Goal: Use online tool/utility: Utilize a website feature to perform a specific function

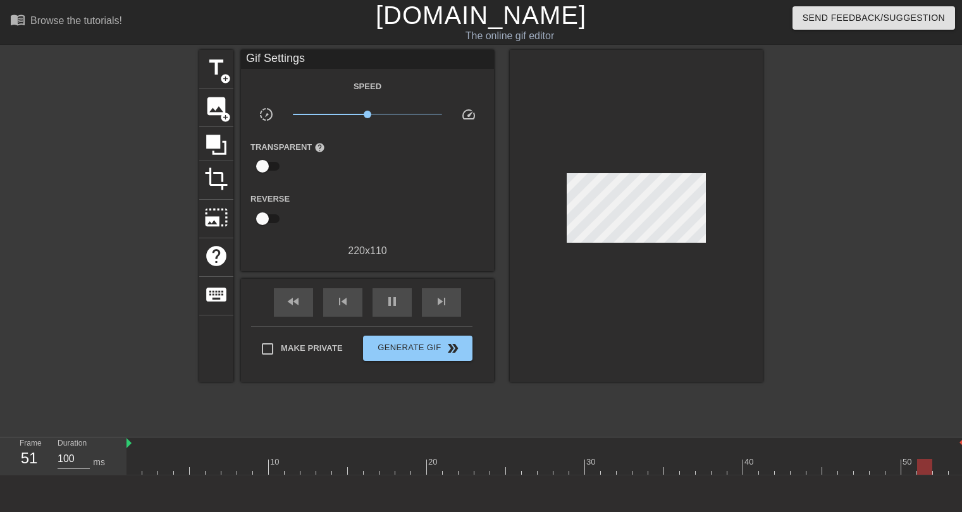
scroll to position [30, 0]
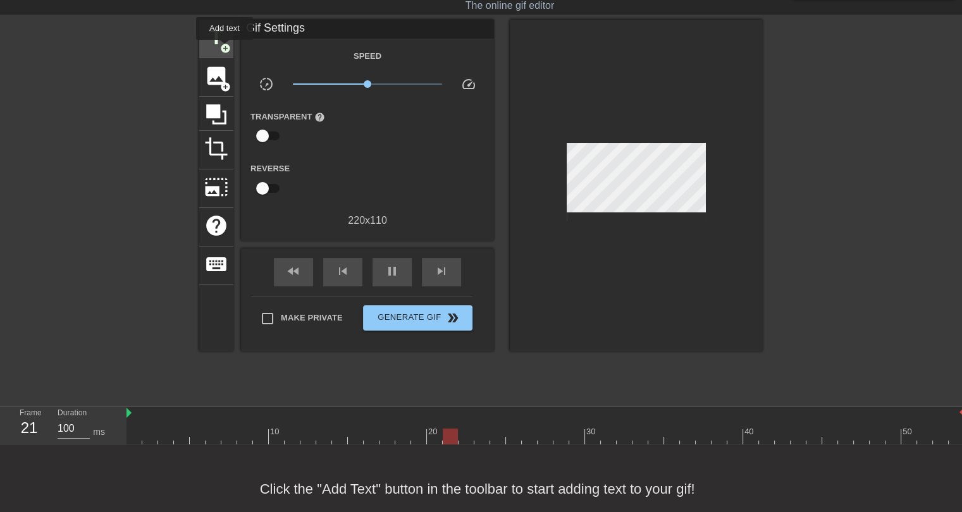
click at [224, 49] on span "add_circle" at bounding box center [225, 48] width 11 height 11
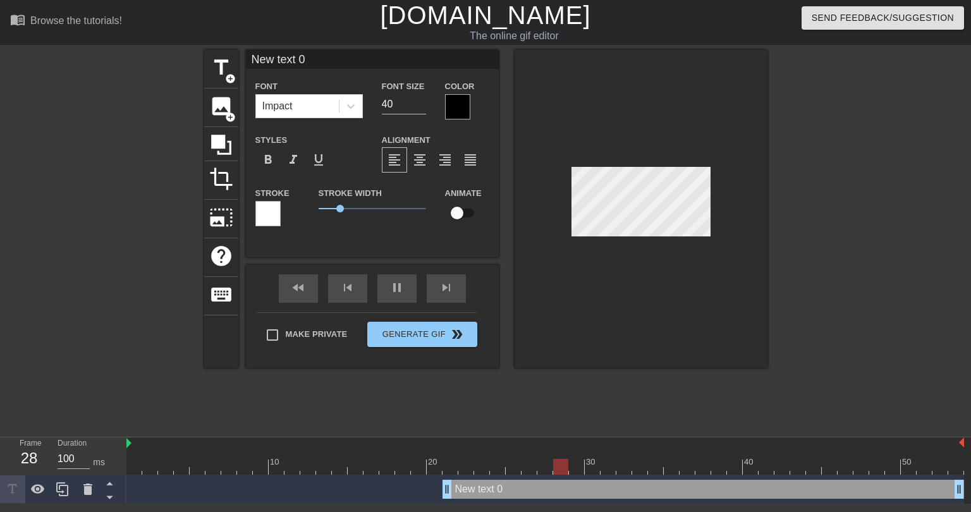
click at [326, 63] on input "New text 0" at bounding box center [372, 59] width 253 height 19
type input "Get busy biddin'"
drag, startPoint x: 389, startPoint y: 102, endPoint x: 381, endPoint y: 100, distance: 8.6
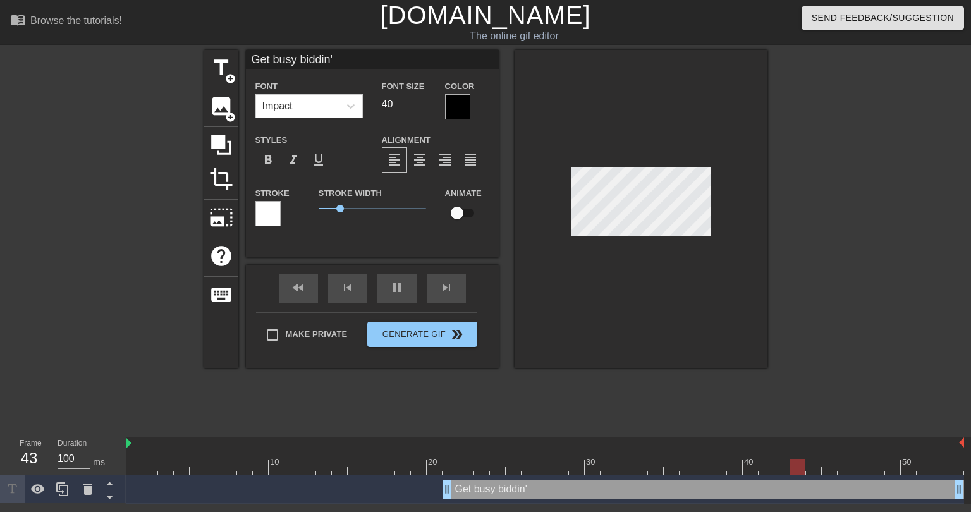
click at [372, 103] on div "Font Size 40" at bounding box center [403, 98] width 63 height 41
drag, startPoint x: 394, startPoint y: 101, endPoint x: 373, endPoint y: 103, distance: 21.0
click at [373, 103] on div "Font Size 40" at bounding box center [403, 98] width 63 height 41
click at [352, 104] on icon at bounding box center [351, 106] width 13 height 13
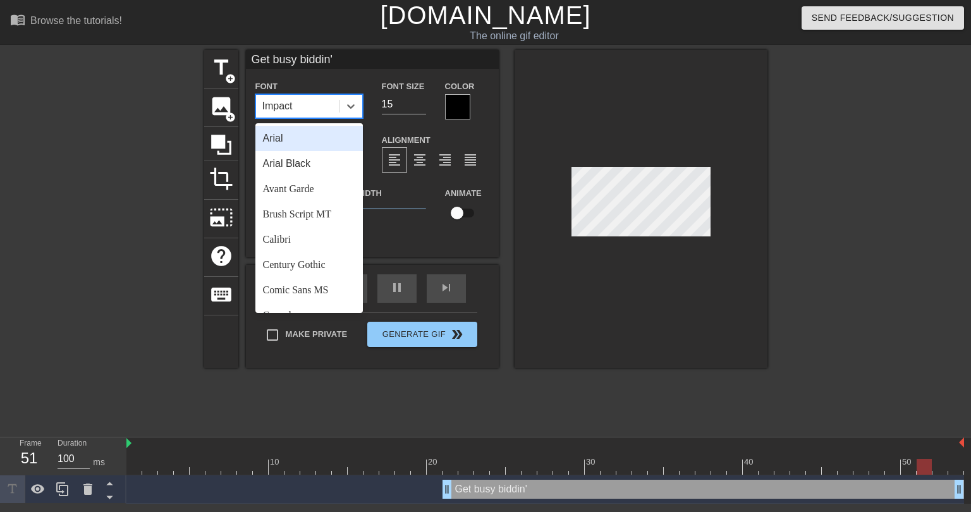
click at [286, 142] on div "Arial" at bounding box center [308, 138] width 107 height 25
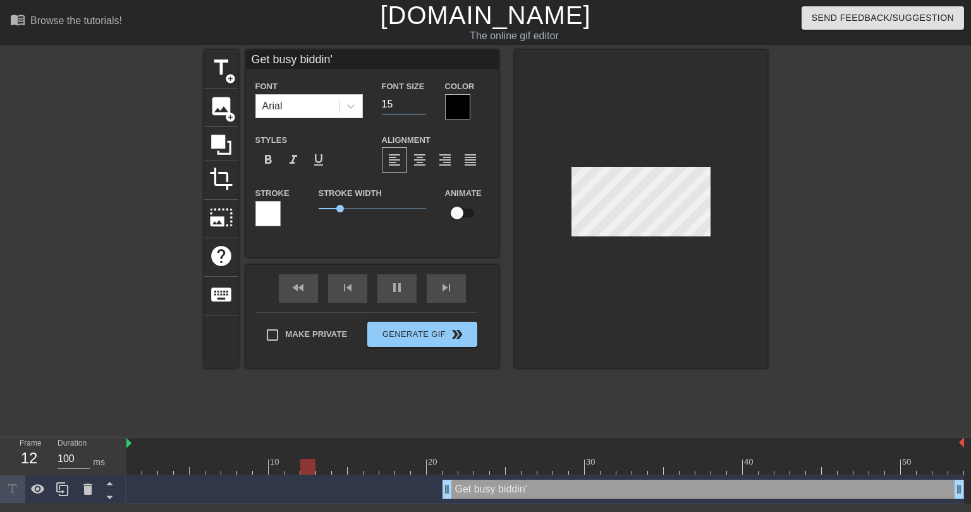
drag, startPoint x: 397, startPoint y: 107, endPoint x: 374, endPoint y: 104, distance: 23.0
click at [374, 104] on div "Font Size 15" at bounding box center [403, 98] width 63 height 41
type input "20"
drag, startPoint x: 339, startPoint y: 209, endPoint x: 321, endPoint y: 211, distance: 18.4
click at [321, 211] on span "0.1" at bounding box center [321, 209] width 8 height 8
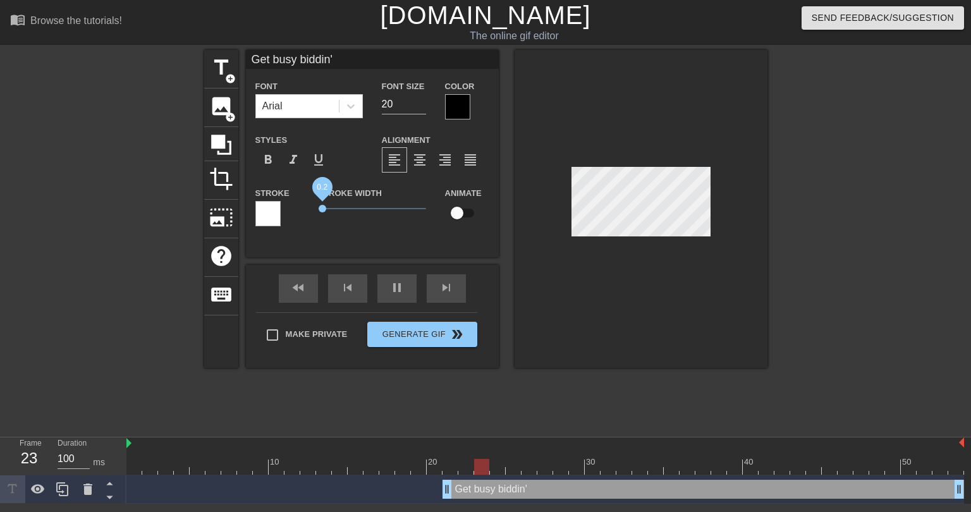
click at [322, 209] on span "0.2" at bounding box center [323, 209] width 8 height 8
click at [453, 99] on div at bounding box center [457, 106] width 25 height 25
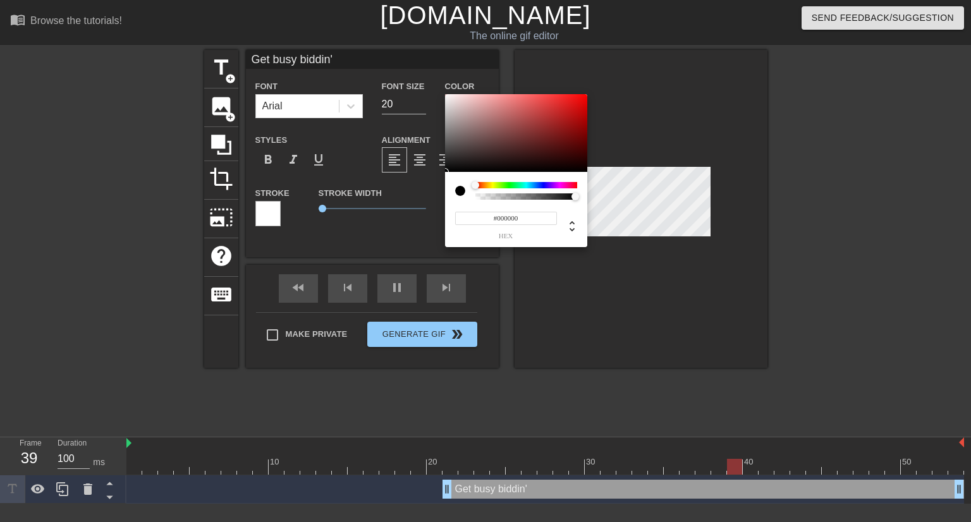
type input "#F2EFEF"
click at [446, 98] on div at bounding box center [516, 133] width 142 height 78
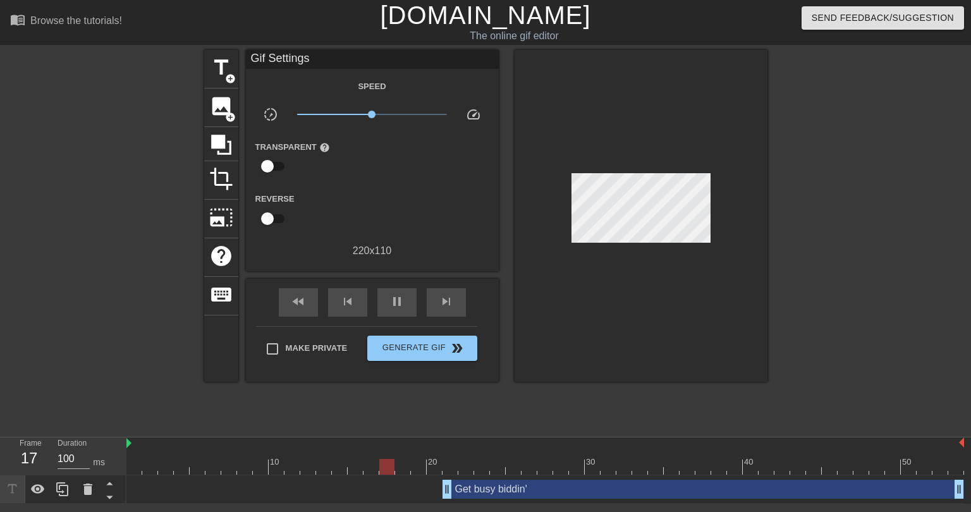
click at [486, 489] on div "Get busy biddin' drag_handle drag_handle" at bounding box center [704, 489] width 522 height 19
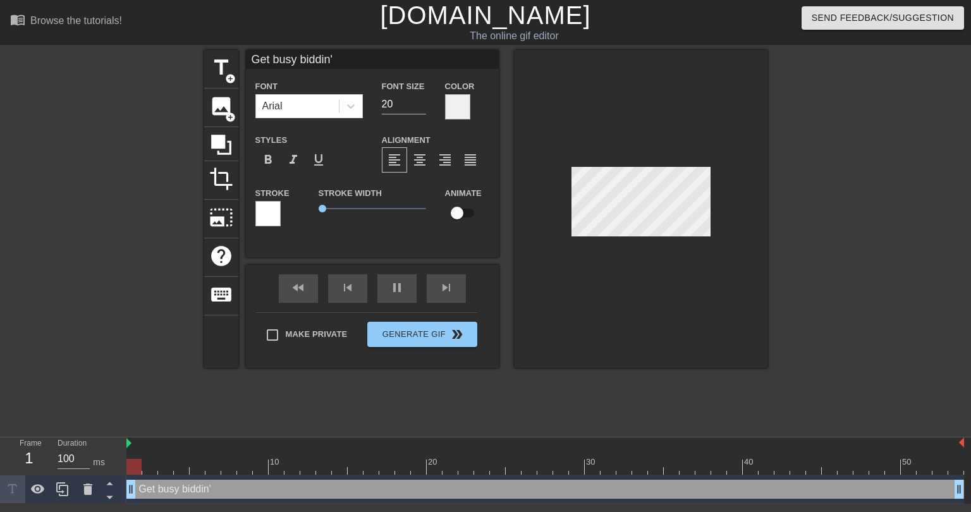
drag, startPoint x: 447, startPoint y: 492, endPoint x: 101, endPoint y: 472, distance: 346.4
click at [102, 472] on div "Frame 1 Duration 100 ms 10 20 30 40 50 Get busy biddin' drag_handle drag_handle" at bounding box center [485, 471] width 971 height 66
click at [864, 383] on div at bounding box center [878, 239] width 190 height 379
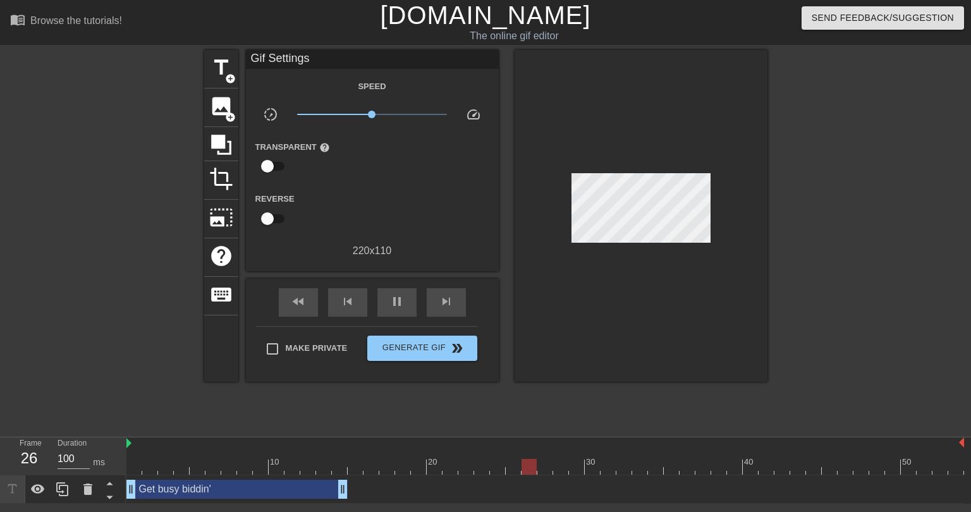
drag, startPoint x: 958, startPoint y: 489, endPoint x: 341, endPoint y: 484, distance: 617.1
click at [130, 459] on div at bounding box center [545, 467] width 838 height 16
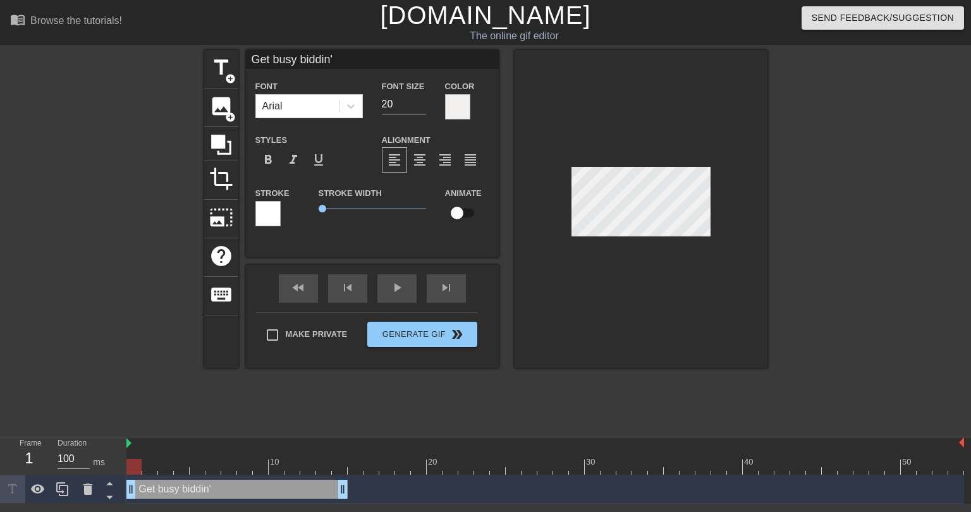
click at [642, 341] on div at bounding box center [641, 209] width 253 height 318
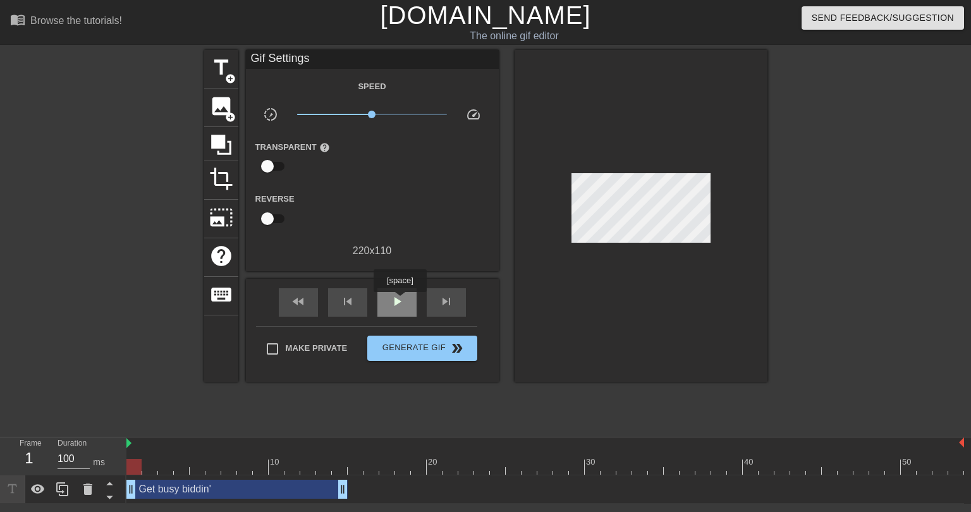
click at [400, 301] on span "play_arrow" at bounding box center [396, 301] width 15 height 15
click at [392, 306] on span "pause" at bounding box center [396, 301] width 15 height 15
click at [223, 75] on span "title" at bounding box center [221, 68] width 24 height 24
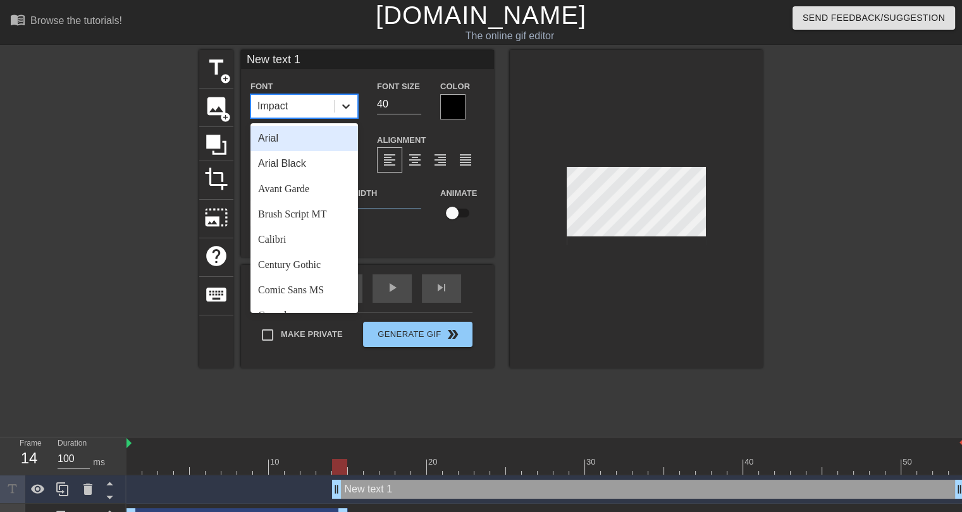
click at [349, 107] on icon at bounding box center [346, 106] width 13 height 13
drag, startPoint x: 288, startPoint y: 142, endPoint x: 329, endPoint y: 133, distance: 42.2
click at [288, 142] on div "Arial" at bounding box center [303, 138] width 107 height 25
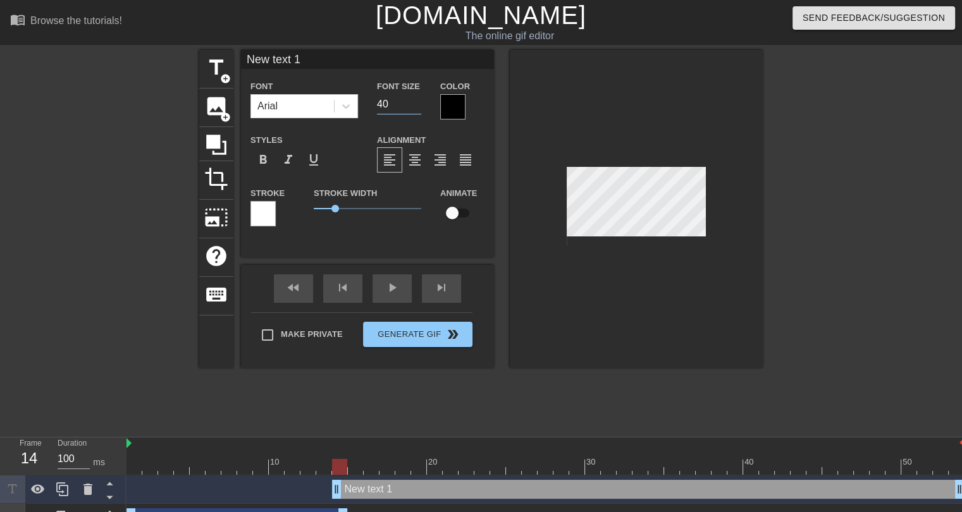
click at [403, 104] on input "40" at bounding box center [399, 104] width 44 height 20
click at [416, 107] on input "39" at bounding box center [399, 104] width 44 height 20
click at [416, 107] on input "38" at bounding box center [399, 104] width 44 height 20
click at [416, 107] on input "37" at bounding box center [399, 104] width 44 height 20
drag, startPoint x: 390, startPoint y: 109, endPoint x: 372, endPoint y: 102, distance: 19.8
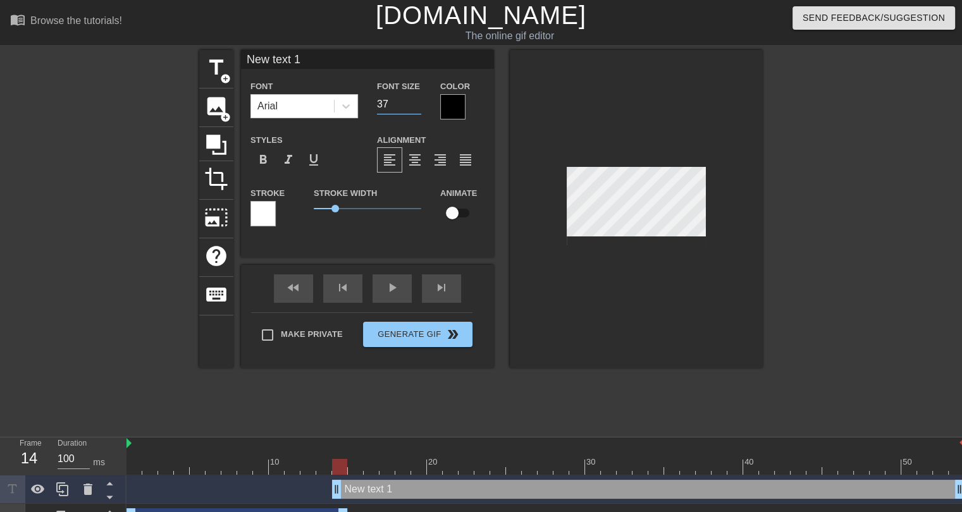
click at [372, 102] on div "Font Size 37" at bounding box center [398, 98] width 63 height 41
type input "20"
click at [284, 63] on input "New text 1" at bounding box center [367, 59] width 253 height 19
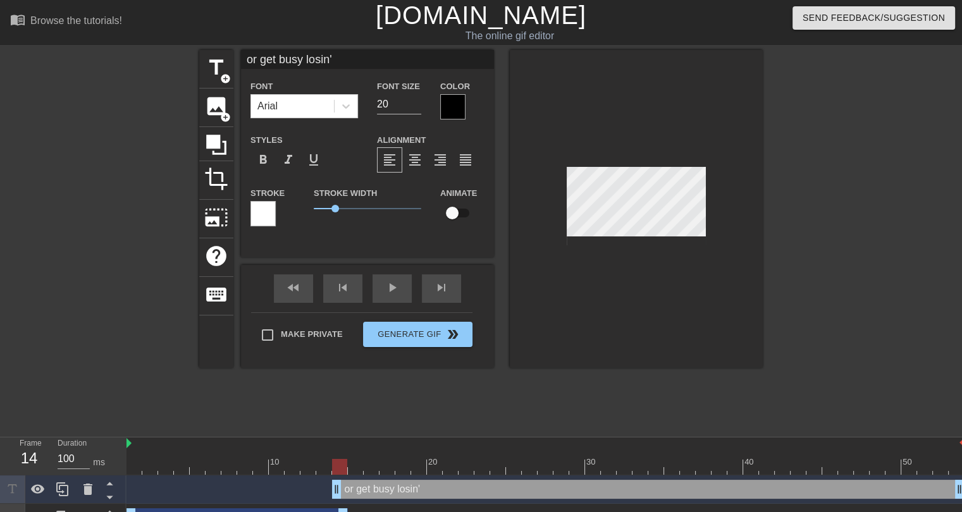
type input "or get busy losin'"
click at [453, 111] on div at bounding box center [452, 106] width 25 height 25
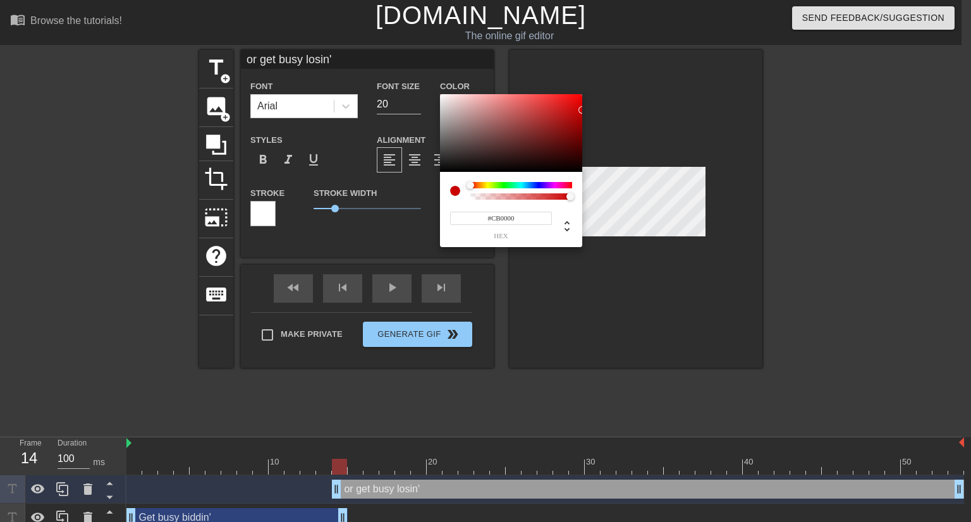
type input "#C90000"
click at [583, 111] on div "#C90000 hex" at bounding box center [485, 261] width 971 height 522
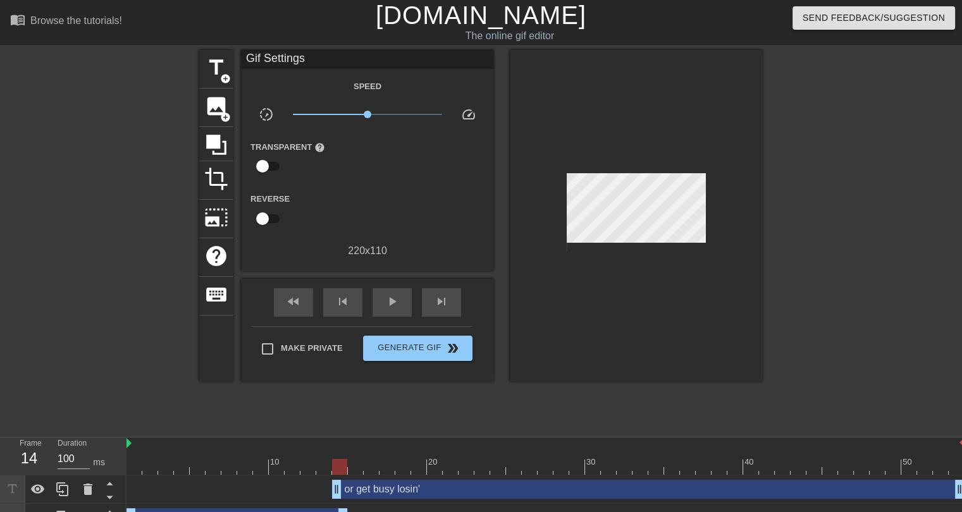
scroll to position [22, 0]
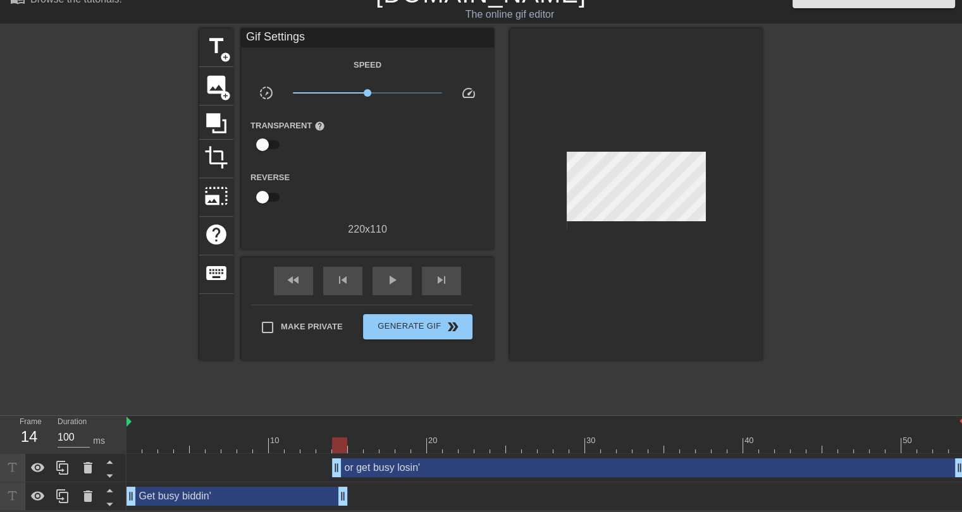
click at [279, 493] on div "Get busy biddin' drag_handle drag_handle" at bounding box center [236, 496] width 221 height 19
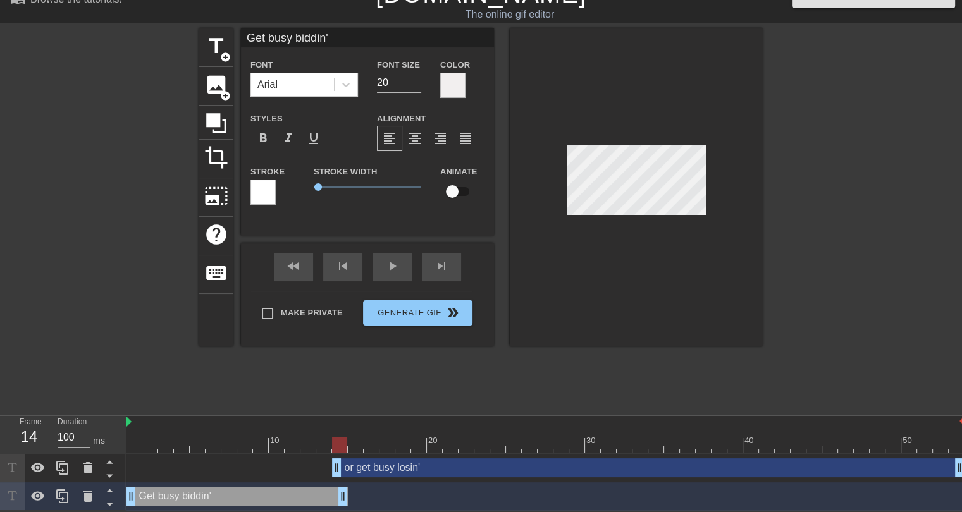
click at [415, 470] on div "or get busy losin' drag_handle drag_handle" at bounding box center [648, 467] width 632 height 19
type input "or get busy losin'"
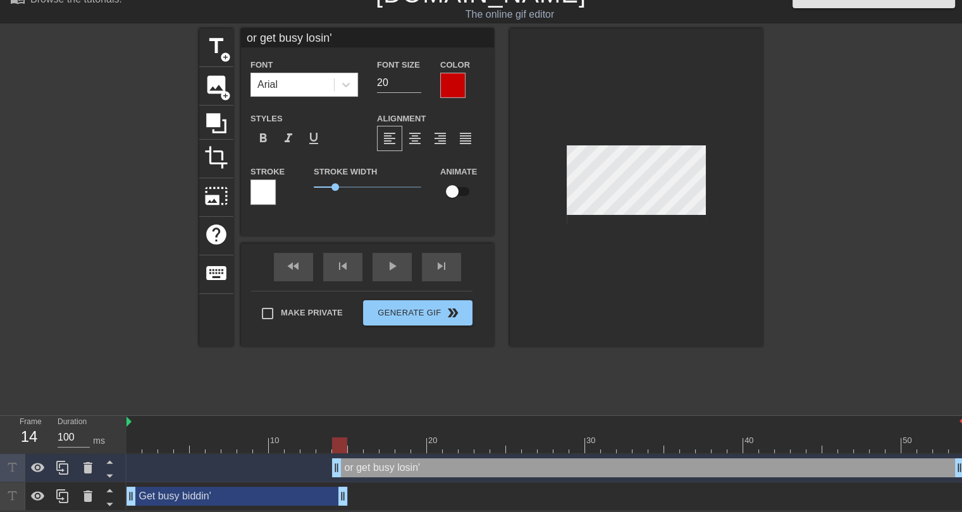
click at [262, 190] on div at bounding box center [262, 192] width 25 height 25
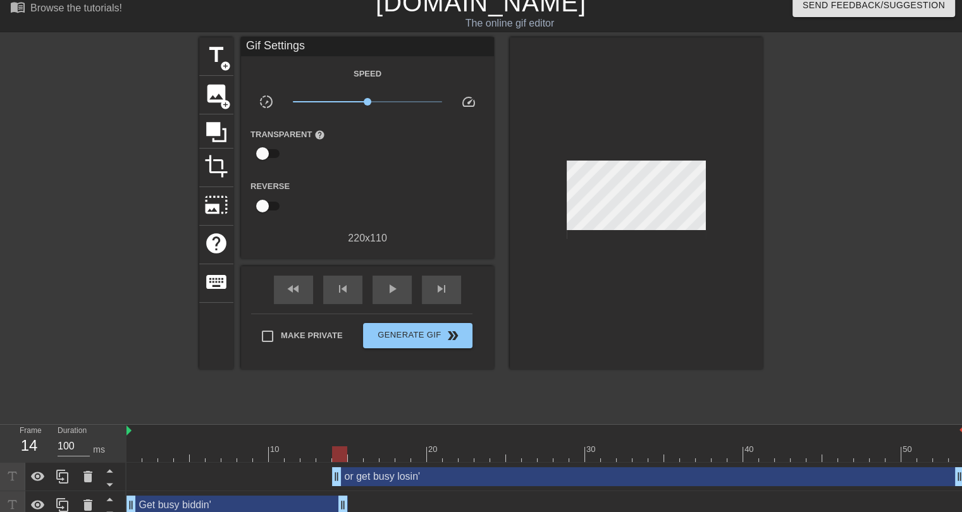
click at [377, 479] on div "or get busy losin' drag_handle drag_handle" at bounding box center [648, 476] width 632 height 19
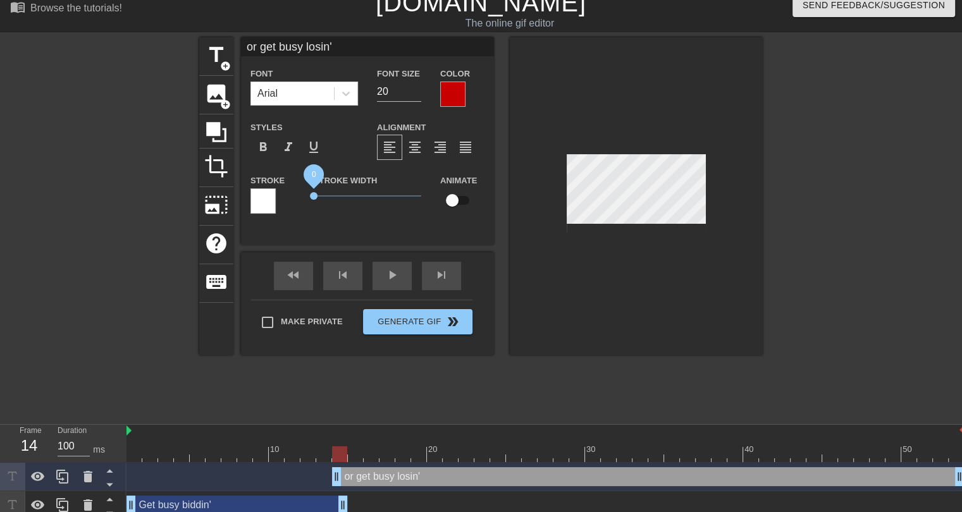
drag, startPoint x: 333, startPoint y: 192, endPoint x: 311, endPoint y: 193, distance: 22.2
click at [314, 193] on span "0" at bounding box center [367, 195] width 107 height 15
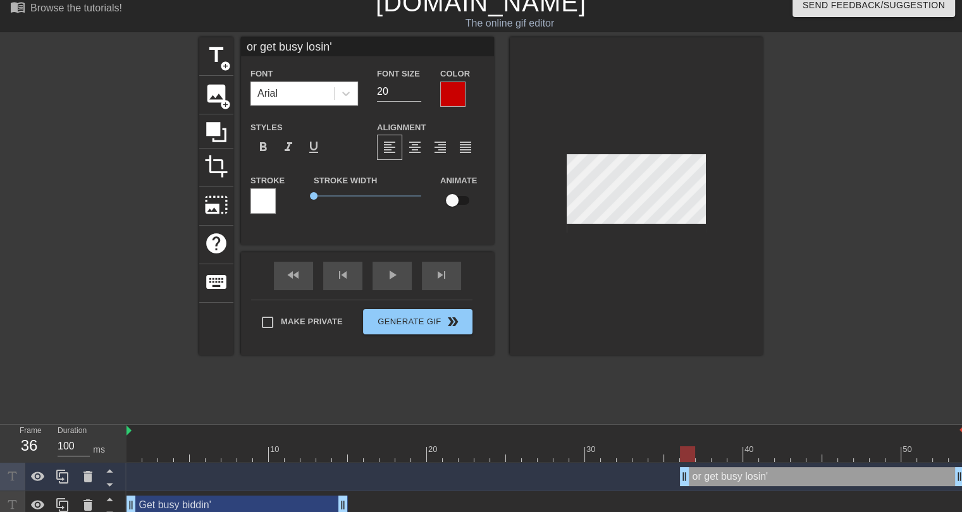
drag, startPoint x: 333, startPoint y: 476, endPoint x: 680, endPoint y: 476, distance: 347.1
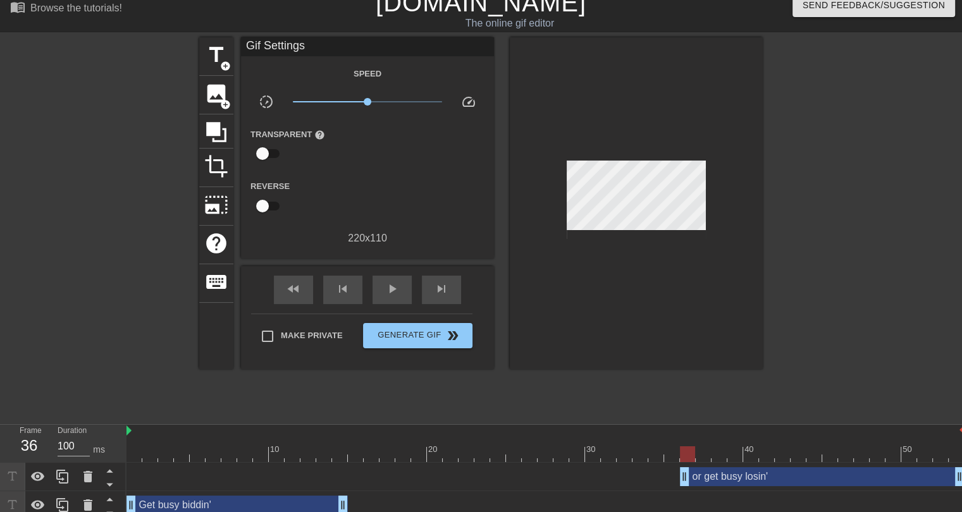
drag, startPoint x: 654, startPoint y: 393, endPoint x: 651, endPoint y: 383, distance: 9.8
click at [654, 392] on div "title add_circle image add_circle crop photo_size_select_large help keyboard Gi…" at bounding box center [480, 226] width 563 height 379
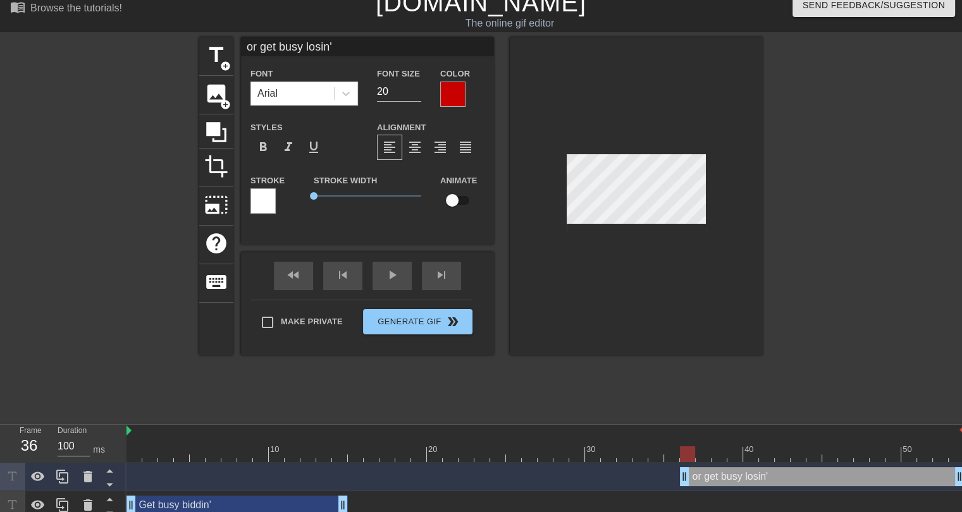
click at [831, 275] on div at bounding box center [873, 226] width 190 height 379
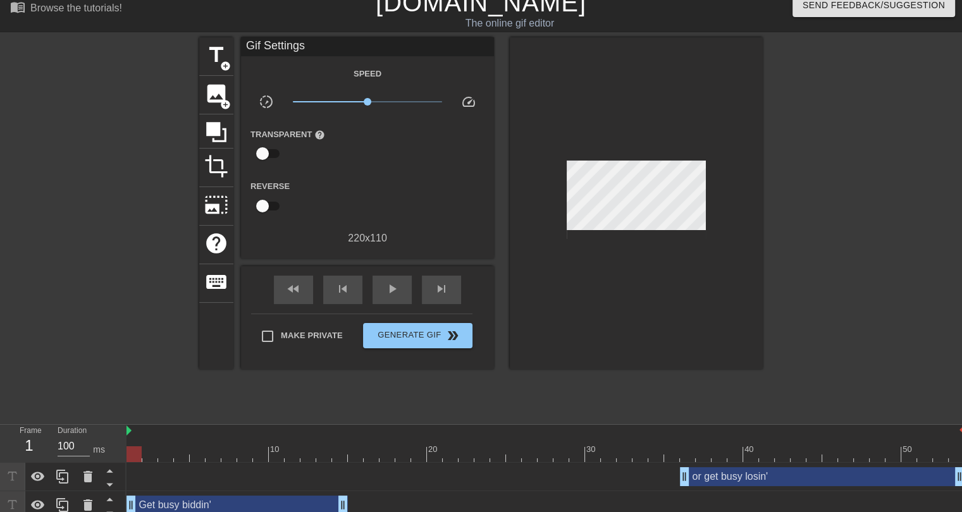
click at [137, 447] on div at bounding box center [545, 454] width 838 height 16
click at [400, 285] on div "play_arrow" at bounding box center [391, 290] width 39 height 28
drag, startPoint x: 688, startPoint y: 481, endPoint x: 713, endPoint y: 487, distance: 25.9
click at [715, 489] on div "or get busy losin' drag_handle drag_handle" at bounding box center [545, 477] width 838 height 28
click at [137, 456] on div at bounding box center [545, 454] width 838 height 16
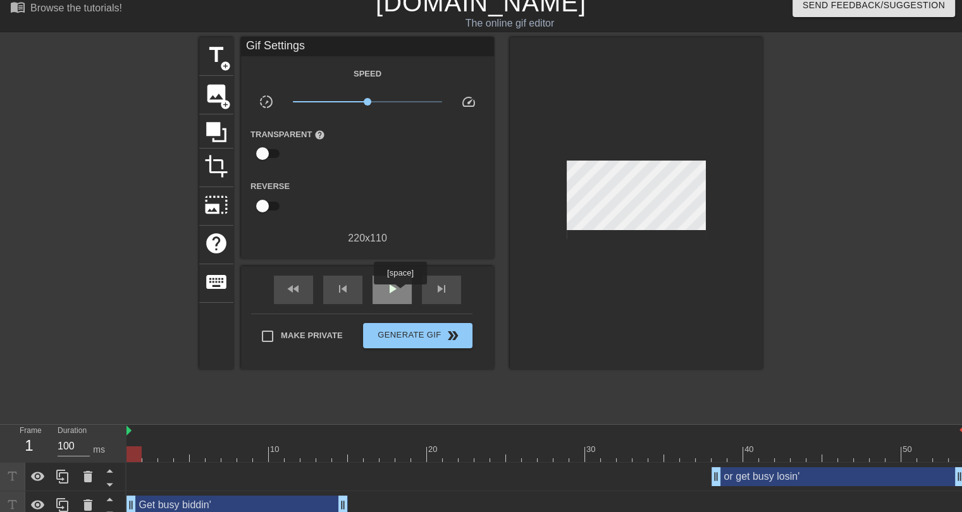
click at [400, 293] on div "play_arrow" at bounding box center [391, 290] width 39 height 28
drag, startPoint x: 716, startPoint y: 476, endPoint x: 730, endPoint y: 479, distance: 14.9
drag, startPoint x: 731, startPoint y: 473, endPoint x: 749, endPoint y: 479, distance: 18.8
click at [510, 456] on div at bounding box center [545, 454] width 838 height 16
click at [392, 294] on span "play_arrow" at bounding box center [391, 288] width 15 height 15
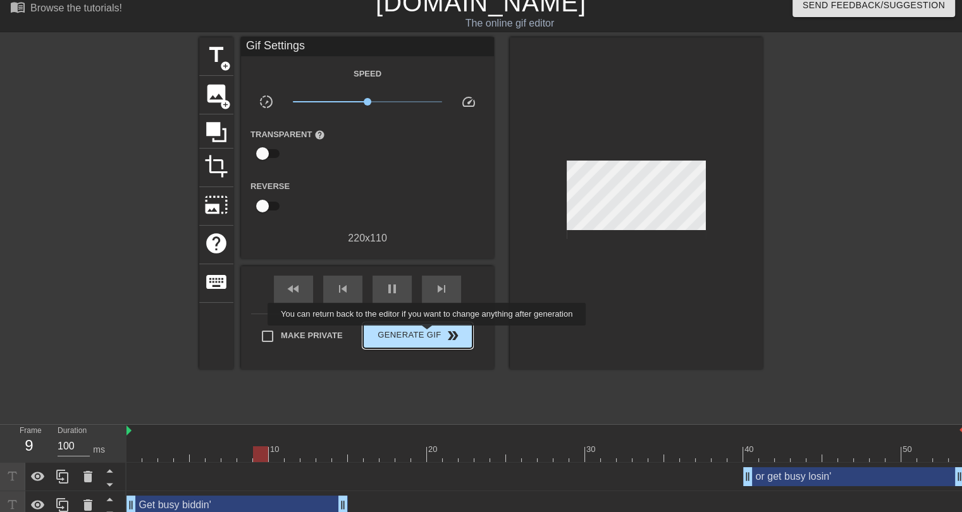
click at [420, 329] on span "Generate Gif double_arrow" at bounding box center [417, 335] width 99 height 15
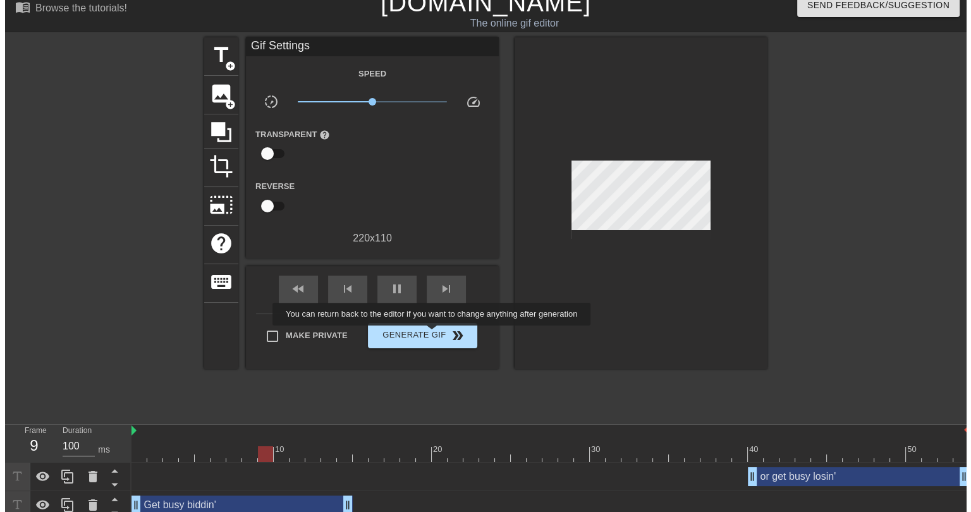
scroll to position [0, 0]
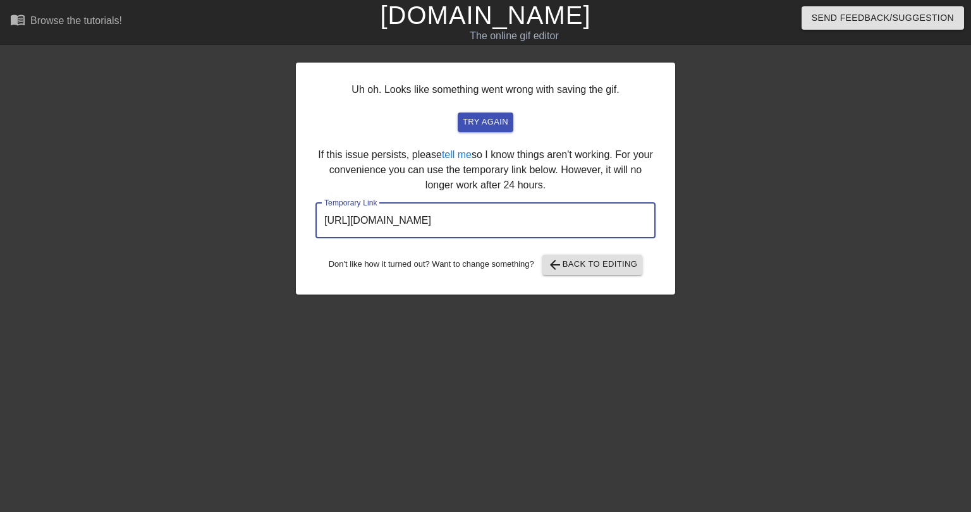
click at [517, 217] on input "[URL][DOMAIN_NAME]" at bounding box center [485, 220] width 340 height 35
click at [516, 217] on input "[URL][DOMAIN_NAME]" at bounding box center [485, 220] width 340 height 35
